Goal: Task Accomplishment & Management: Use online tool/utility

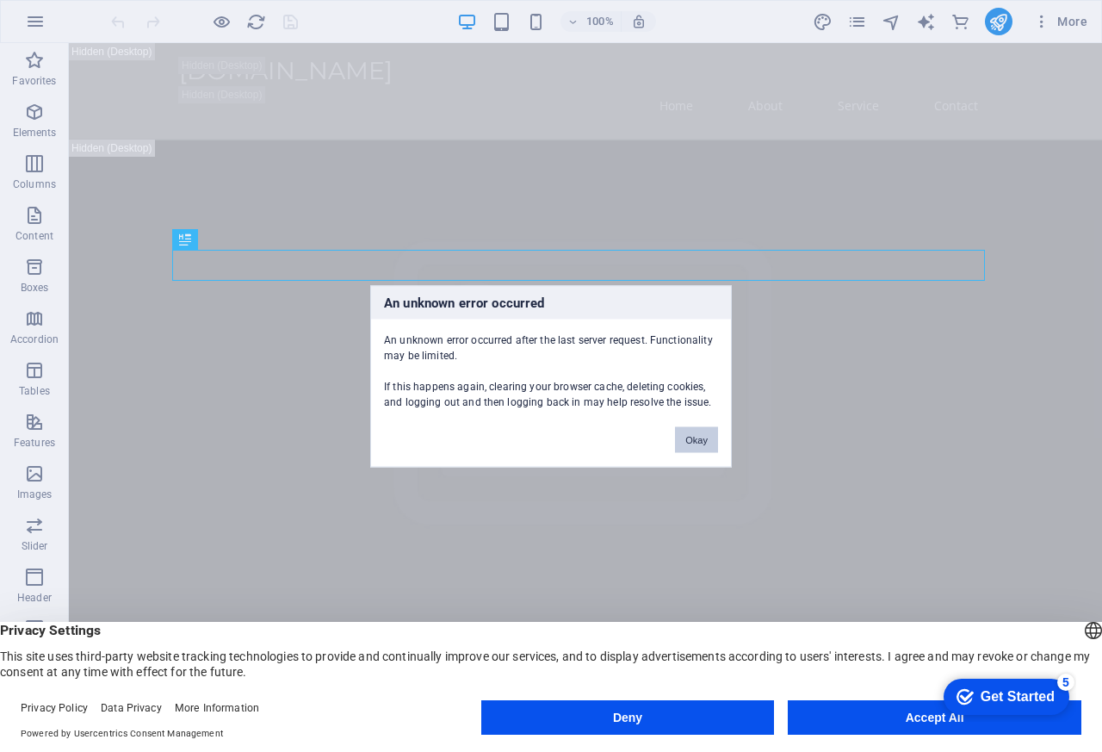
click at [697, 436] on button "Okay" at bounding box center [696, 439] width 43 height 26
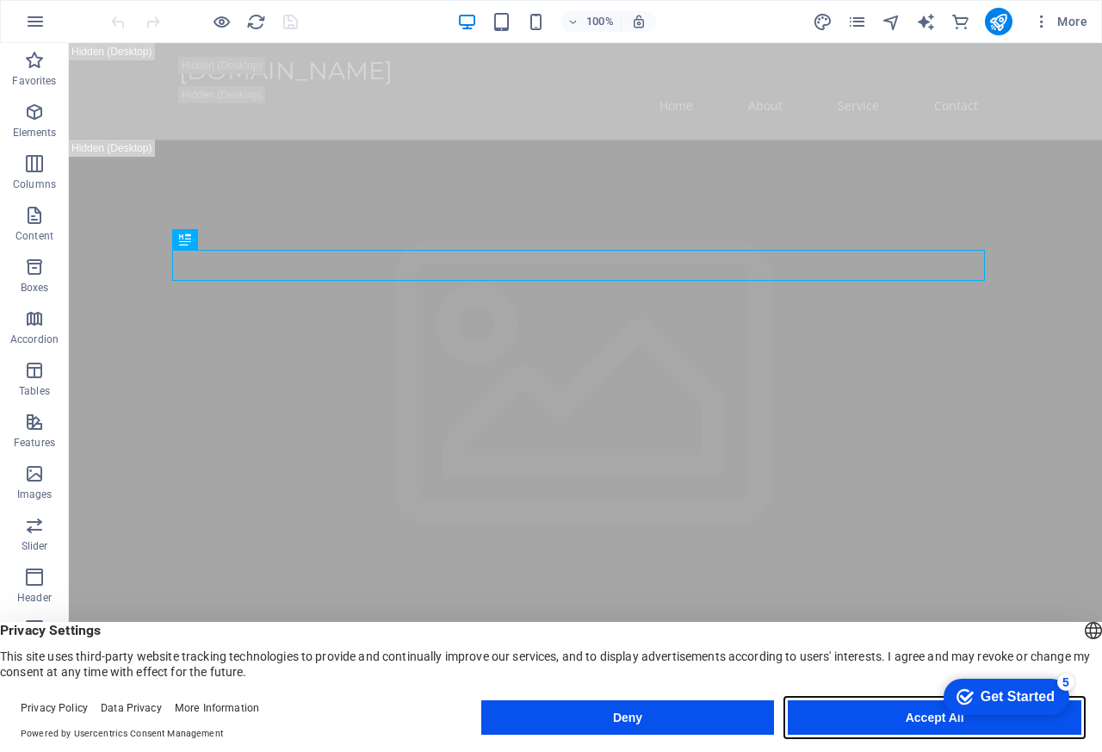
click at [906, 717] on button "Accept All" at bounding box center [935, 717] width 294 height 34
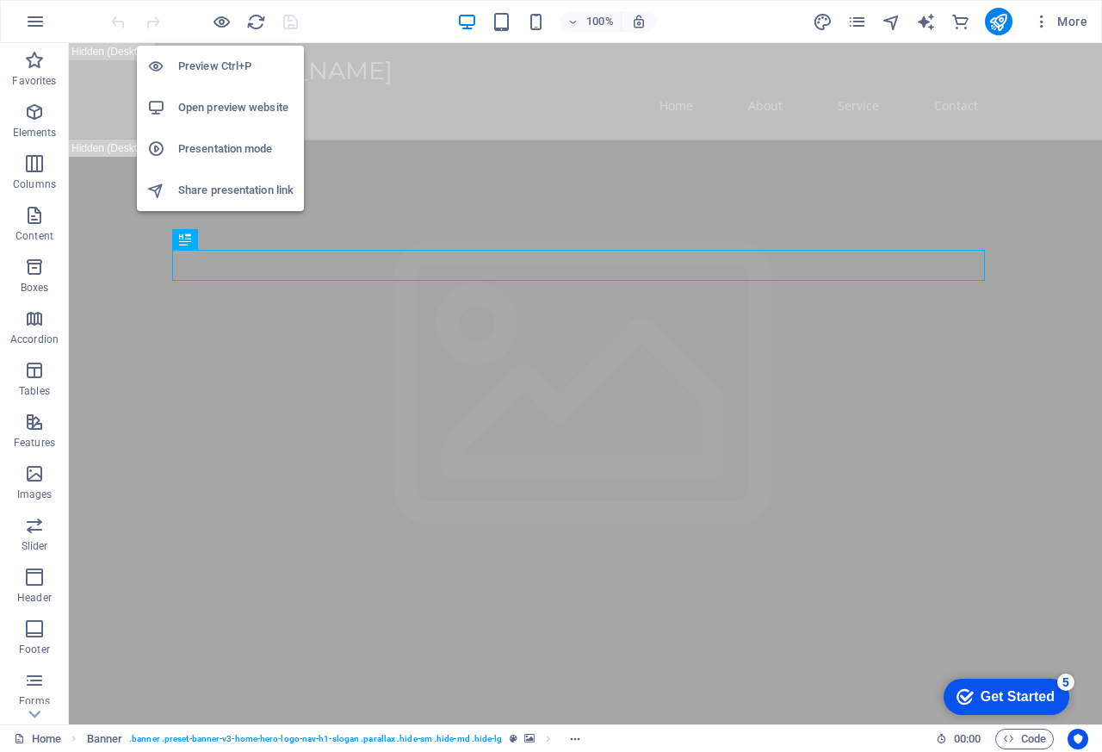
click at [229, 111] on h6 "Open preview website" at bounding box center [235, 107] width 115 height 21
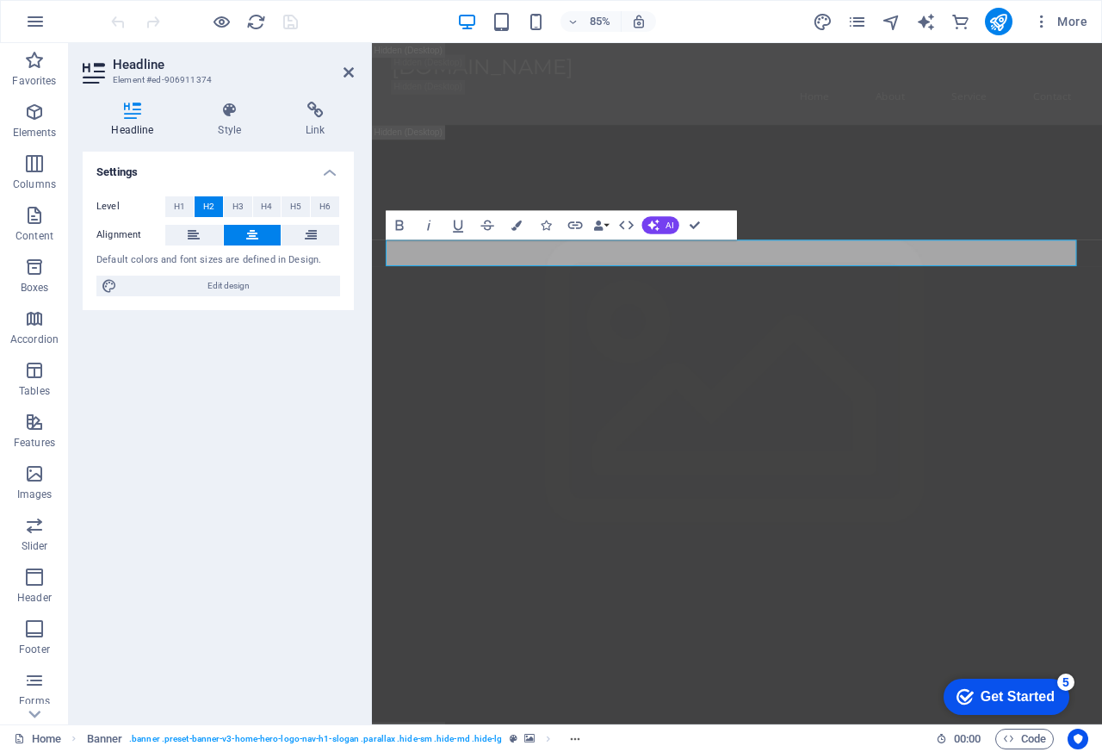
click at [988, 696] on div "Get Started" at bounding box center [1018, 696] width 74 height 15
